Goal: Task Accomplishment & Management: Use online tool/utility

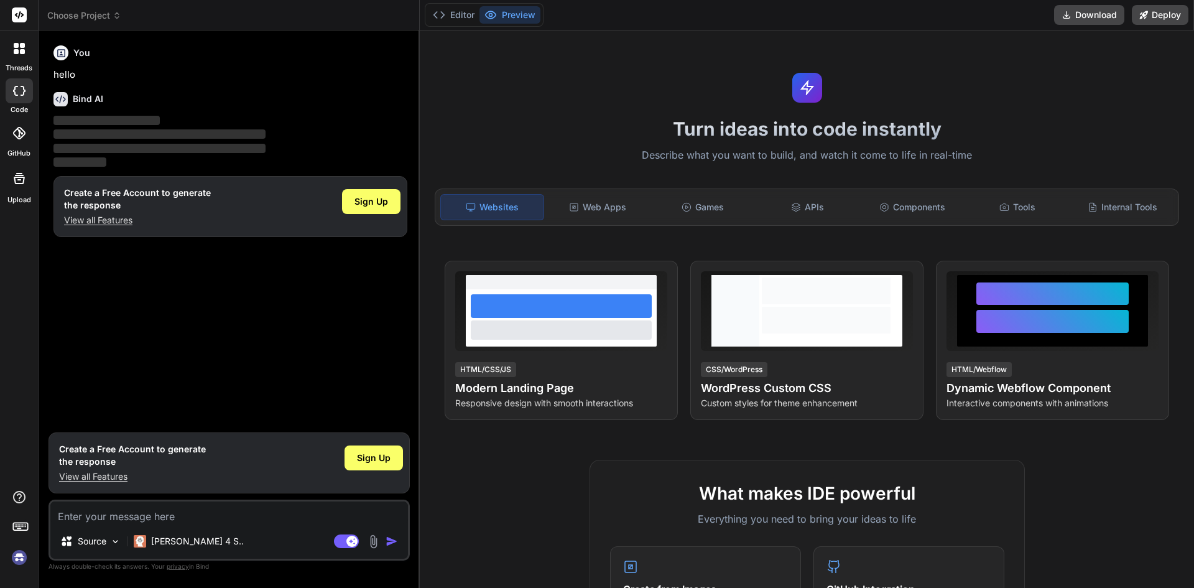
click at [99, 478] on p "View all Features" at bounding box center [132, 476] width 147 height 12
type textarea "x"
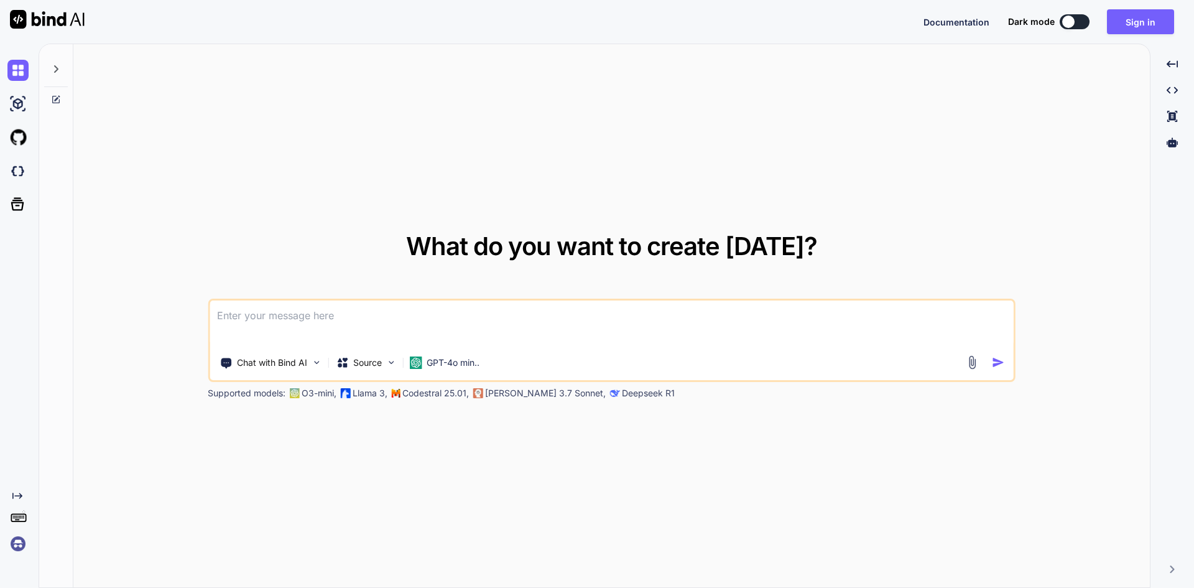
click at [314, 316] on textarea at bounding box center [612, 323] width 804 height 46
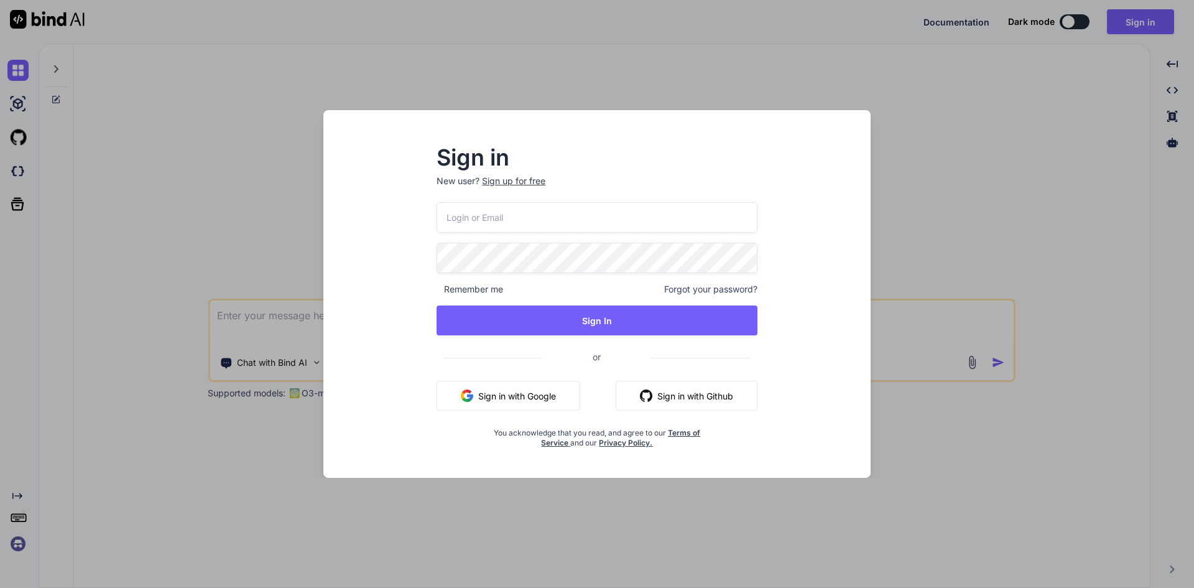
click at [470, 221] on input "email" at bounding box center [597, 217] width 321 height 30
type input "[EMAIL_ADDRESS][DOMAIN_NAME]"
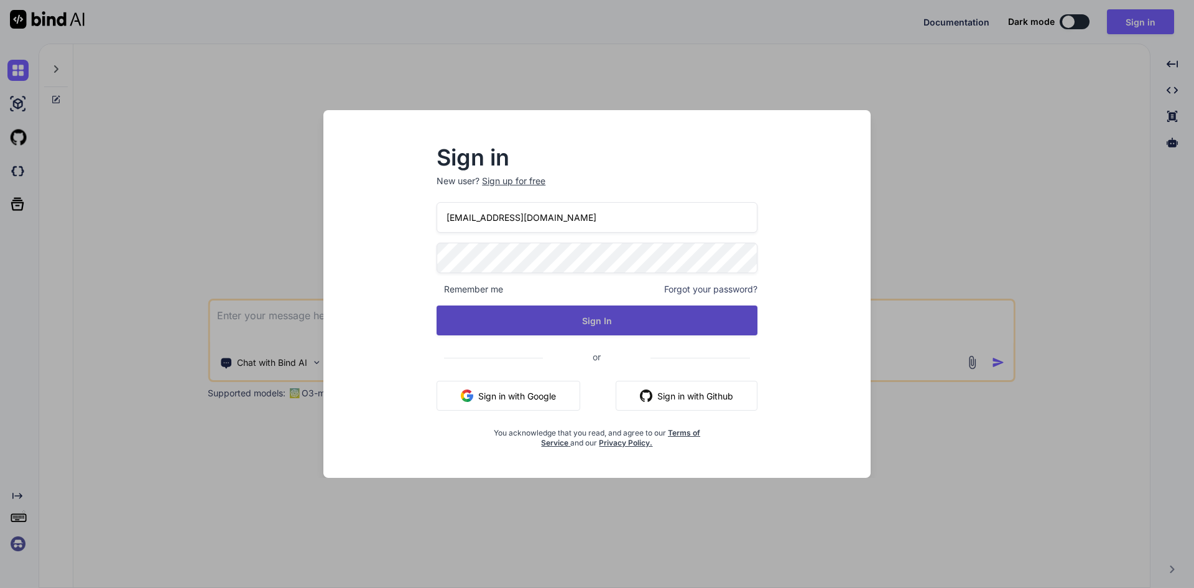
click at [633, 317] on button "Sign In" at bounding box center [597, 320] width 321 height 30
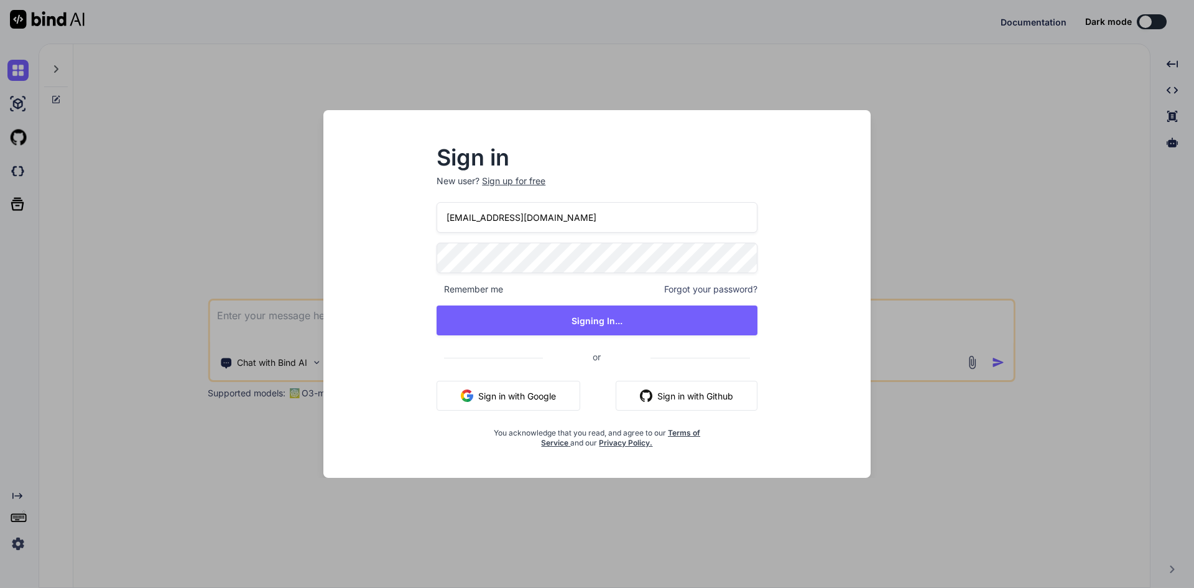
type textarea "x"
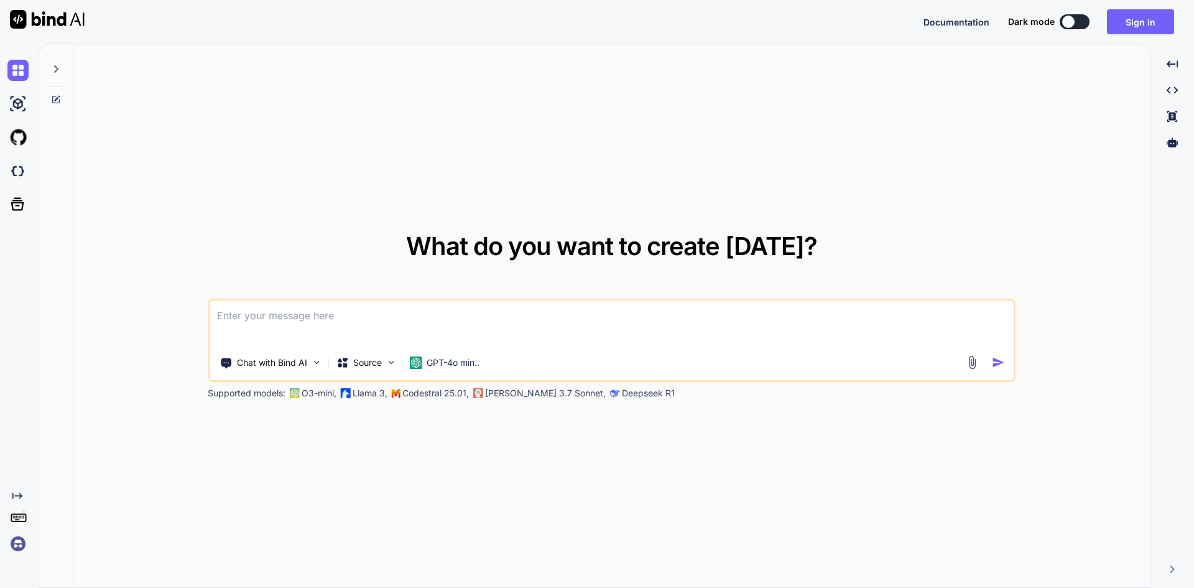
click at [279, 302] on textarea at bounding box center [612, 323] width 804 height 46
paste textarea
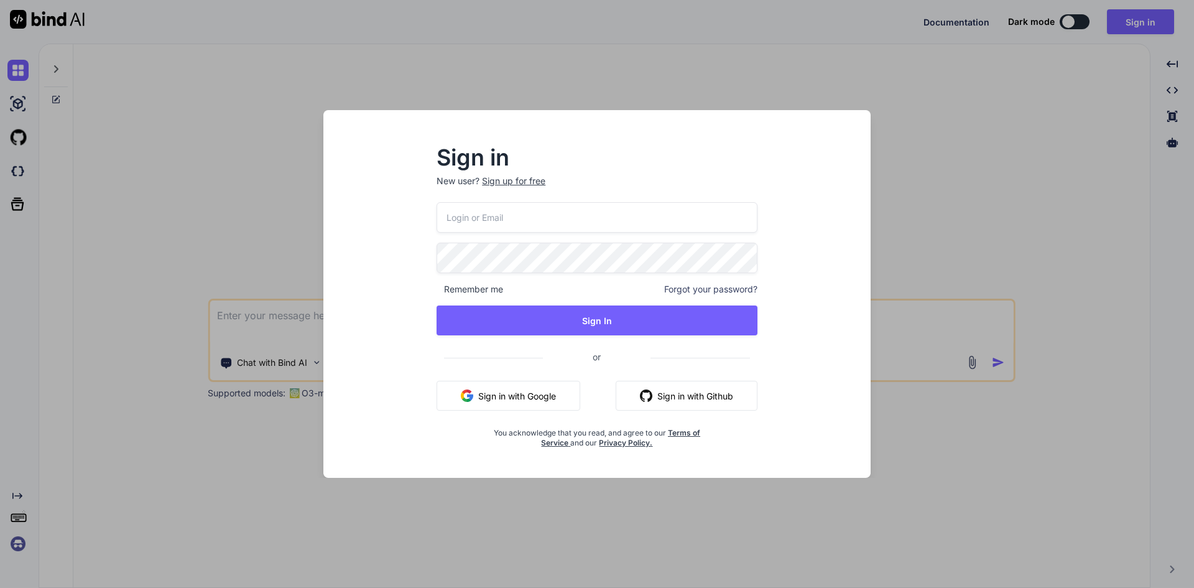
click at [490, 216] on input "email" at bounding box center [597, 217] width 321 height 30
type input "dreamtech@yopmail.com"
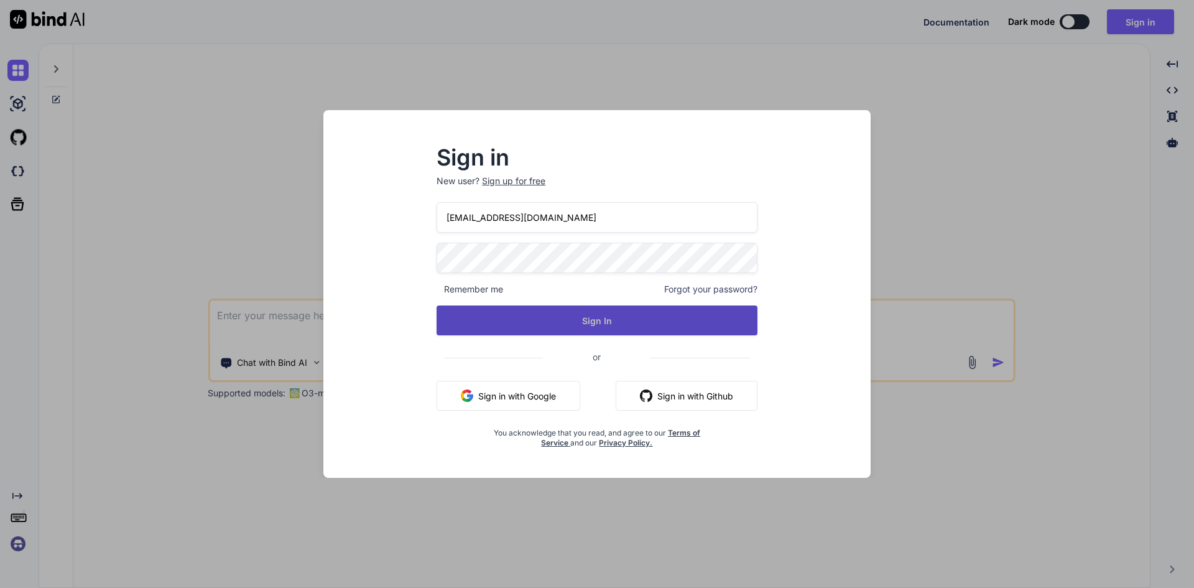
click at [555, 319] on button "Sign In" at bounding box center [597, 320] width 321 height 30
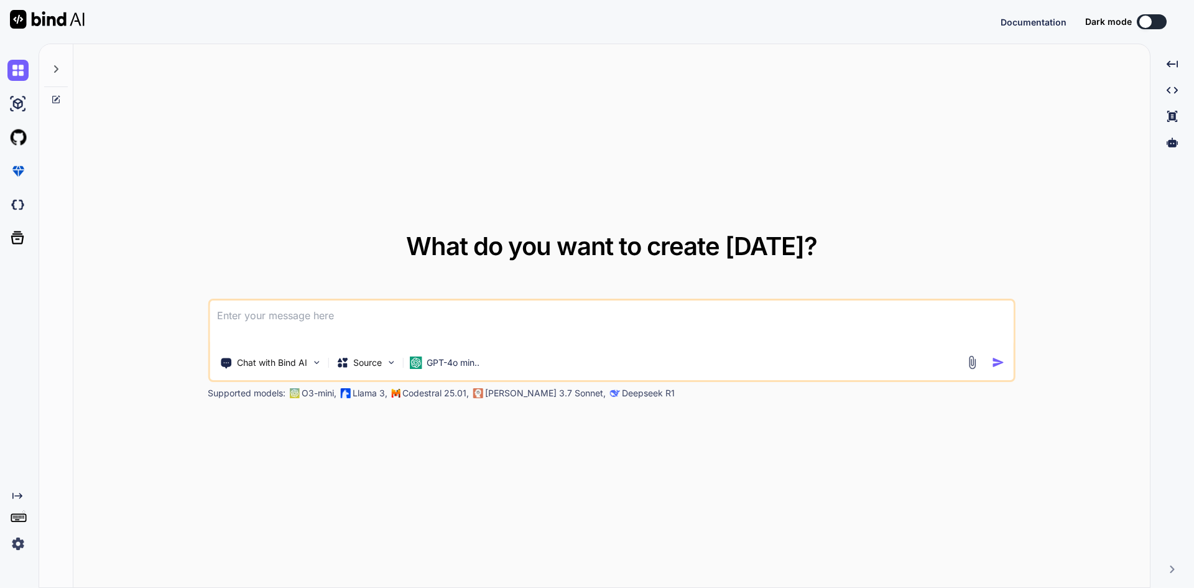
click at [370, 315] on textarea at bounding box center [612, 323] width 804 height 46
paste textarea "01-09-25"
type textarea "01-09-25"
click at [362, 338] on textarea at bounding box center [612, 323] width 804 height 46
click at [362, 320] on textarea at bounding box center [612, 323] width 804 height 46
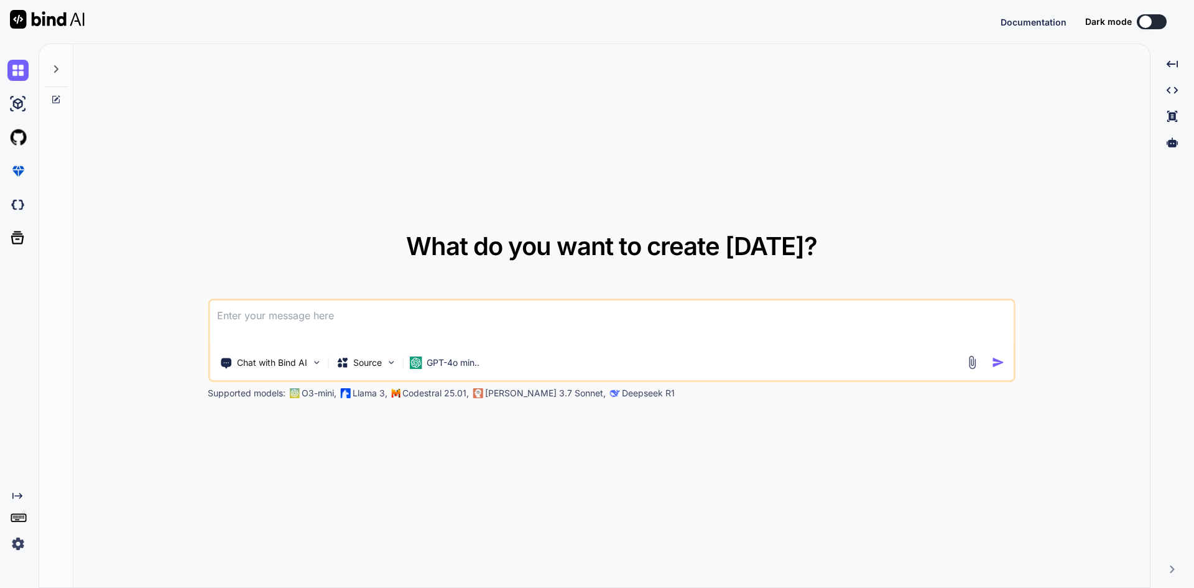
paste textarea "<template> <div class="modal fade" id="newTask" data-bs-backdrop="static" data-…"
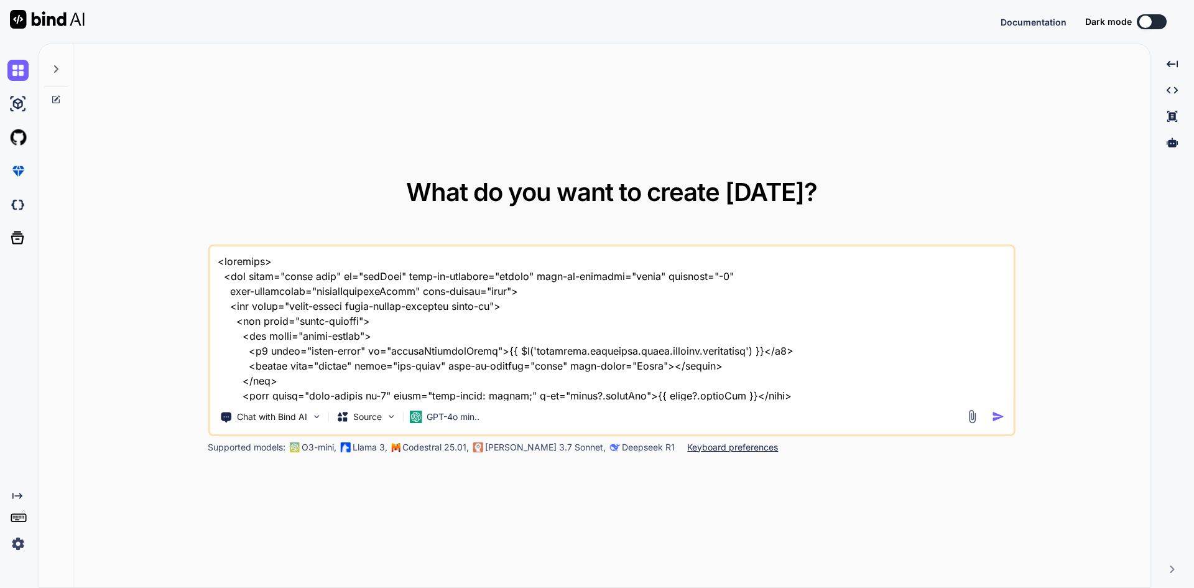
scroll to position [3197, 0]
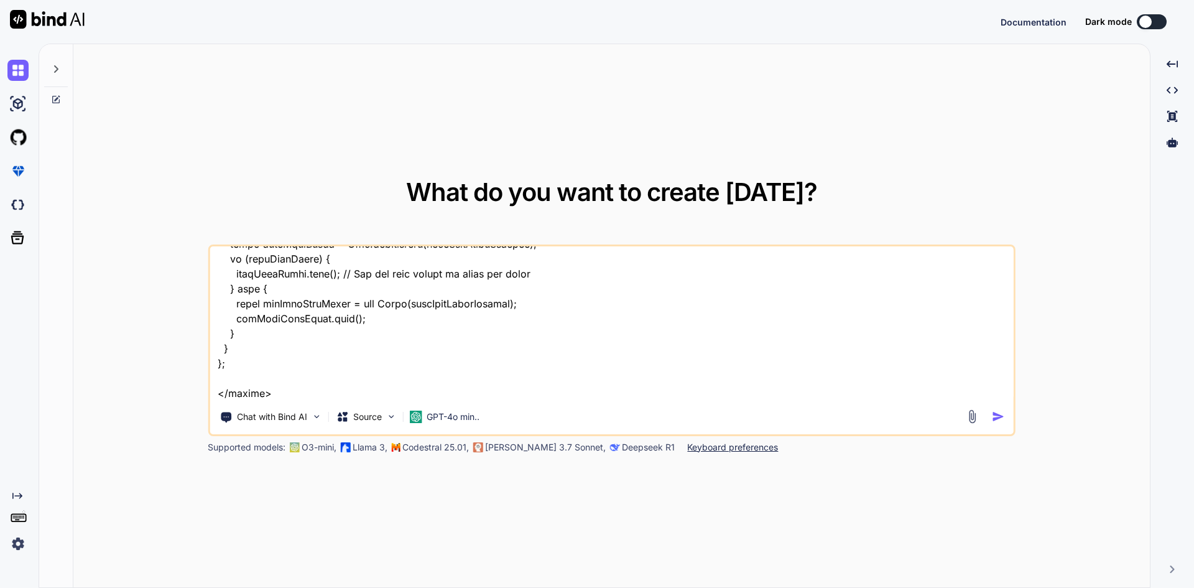
click at [306, 393] on textarea at bounding box center [612, 323] width 804 height 154
drag, startPoint x: 306, startPoint y: 391, endPoint x: 478, endPoint y: 391, distance: 172.3
click at [478, 391] on textarea at bounding box center [612, 323] width 804 height 154
paste textarea "//"2024-12-30T09:00:00""
type textarea "<template> <div class="modal fade" id="newTask" data-bs-backdrop="static" data-…"
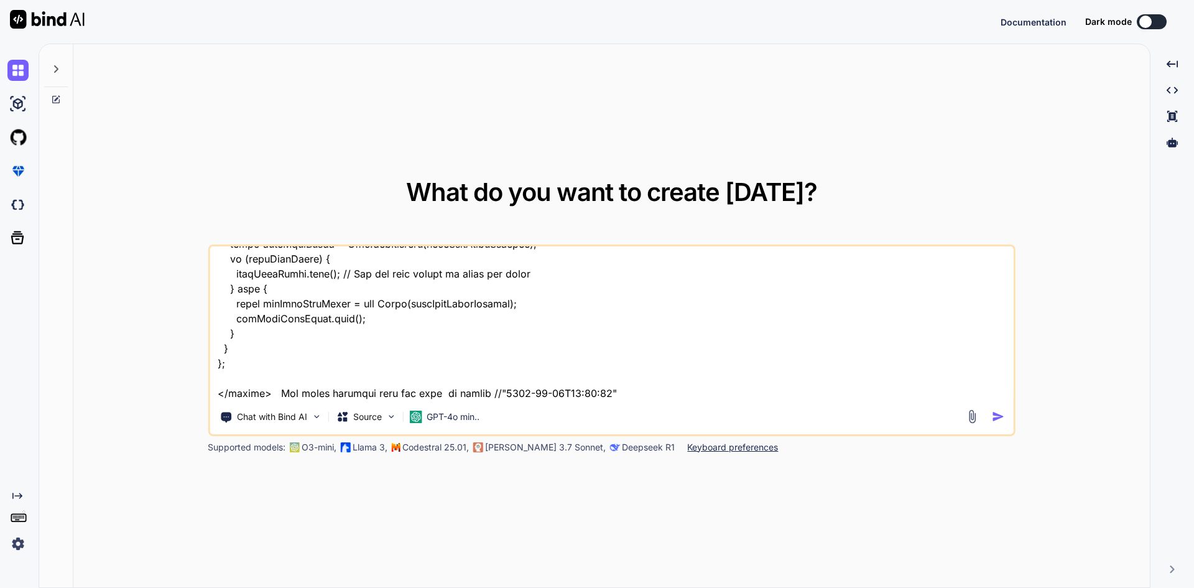
click at [992, 419] on img "button" at bounding box center [998, 416] width 13 height 13
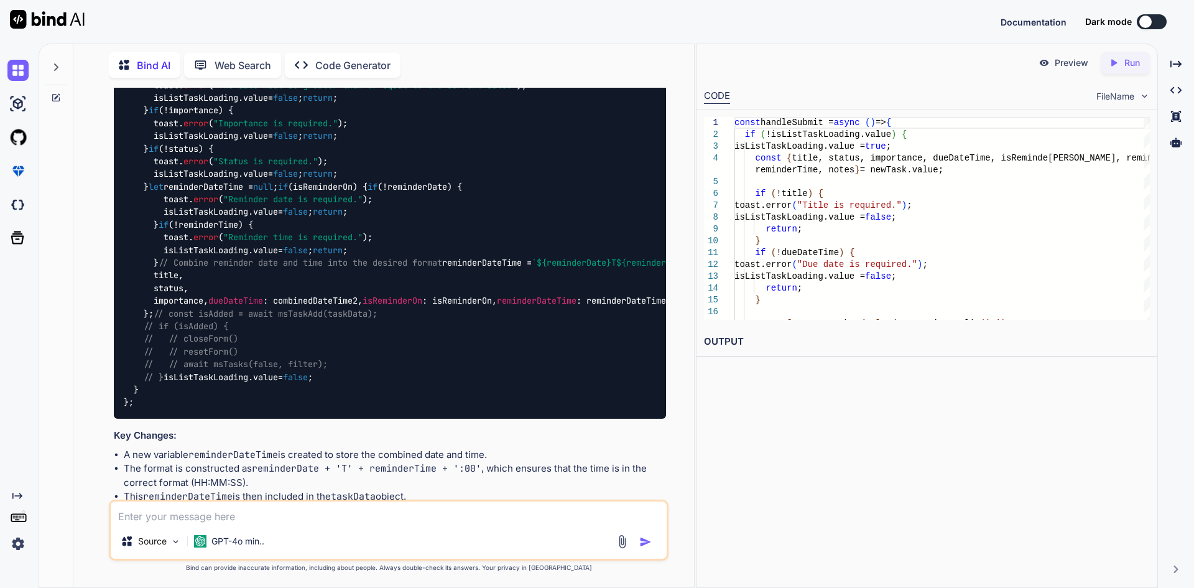
scroll to position [1060, 0]
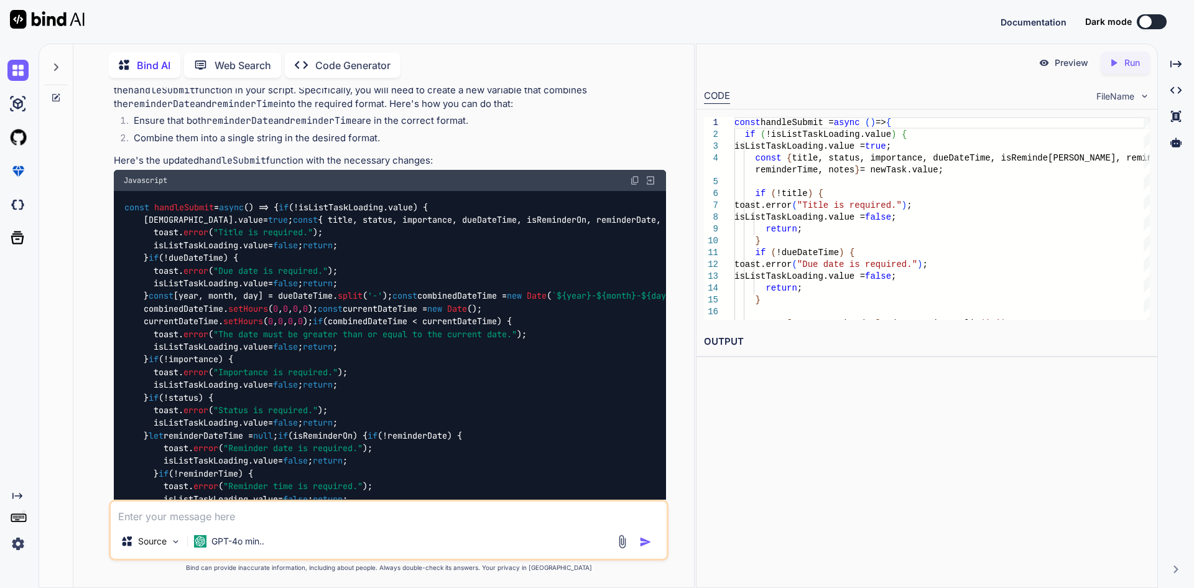
click at [636, 170] on div "Javascript" at bounding box center [390, 180] width 552 height 21
click at [636, 175] on img at bounding box center [635, 180] width 10 height 10
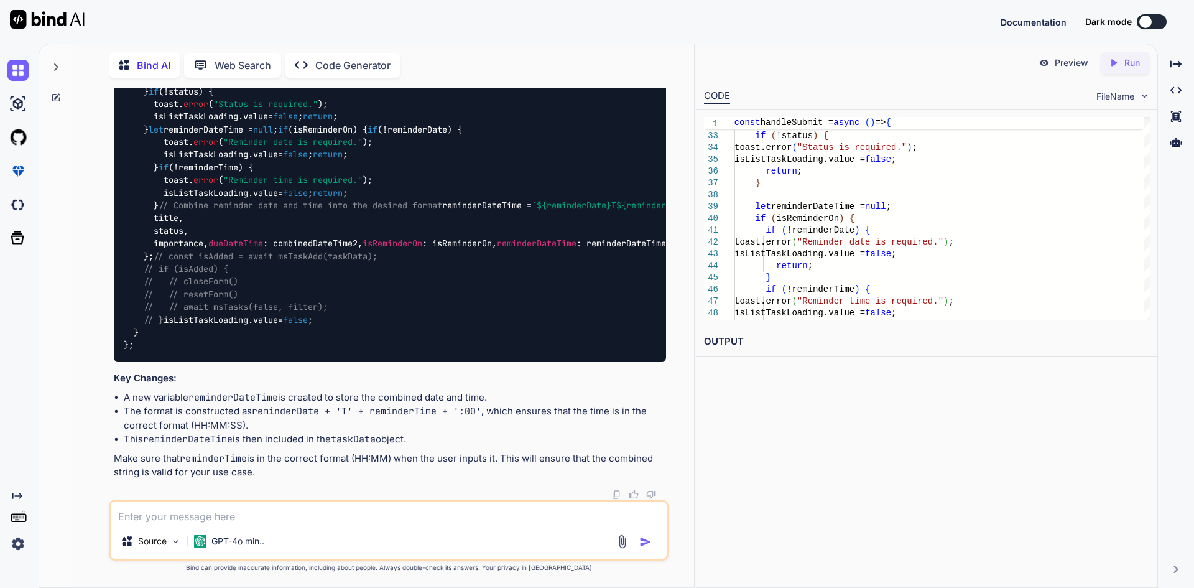
scroll to position [1682, 0]
